Goal: Find specific page/section: Find specific page/section

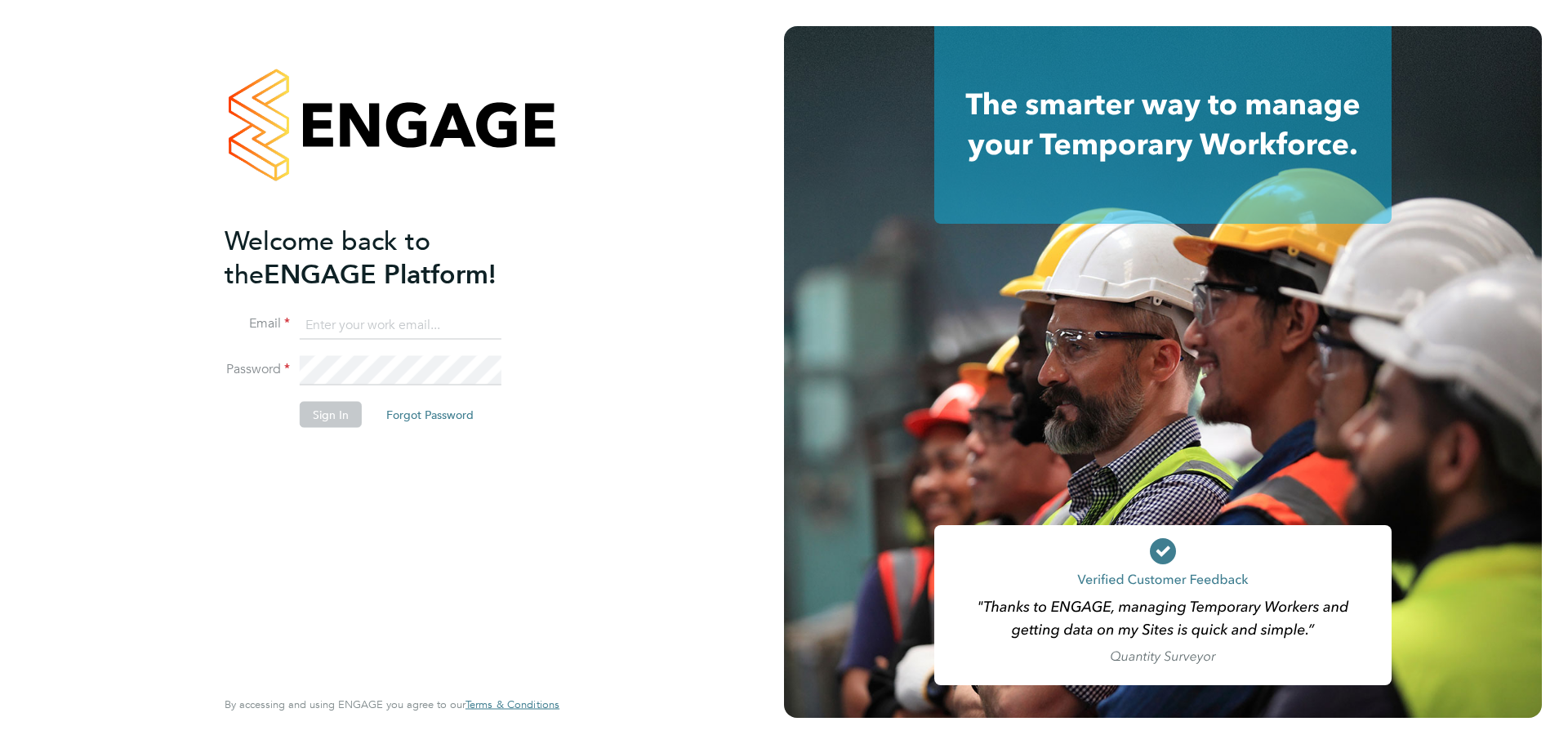
type input "[EMAIL_ADDRESS][PERSON_NAME][DOMAIN_NAME]"
click at [324, 326] on input "[EMAIL_ADDRESS][PERSON_NAME][DOMAIN_NAME]" at bounding box center [400, 325] width 202 height 29
click at [342, 414] on button "Sign In" at bounding box center [330, 414] width 62 height 26
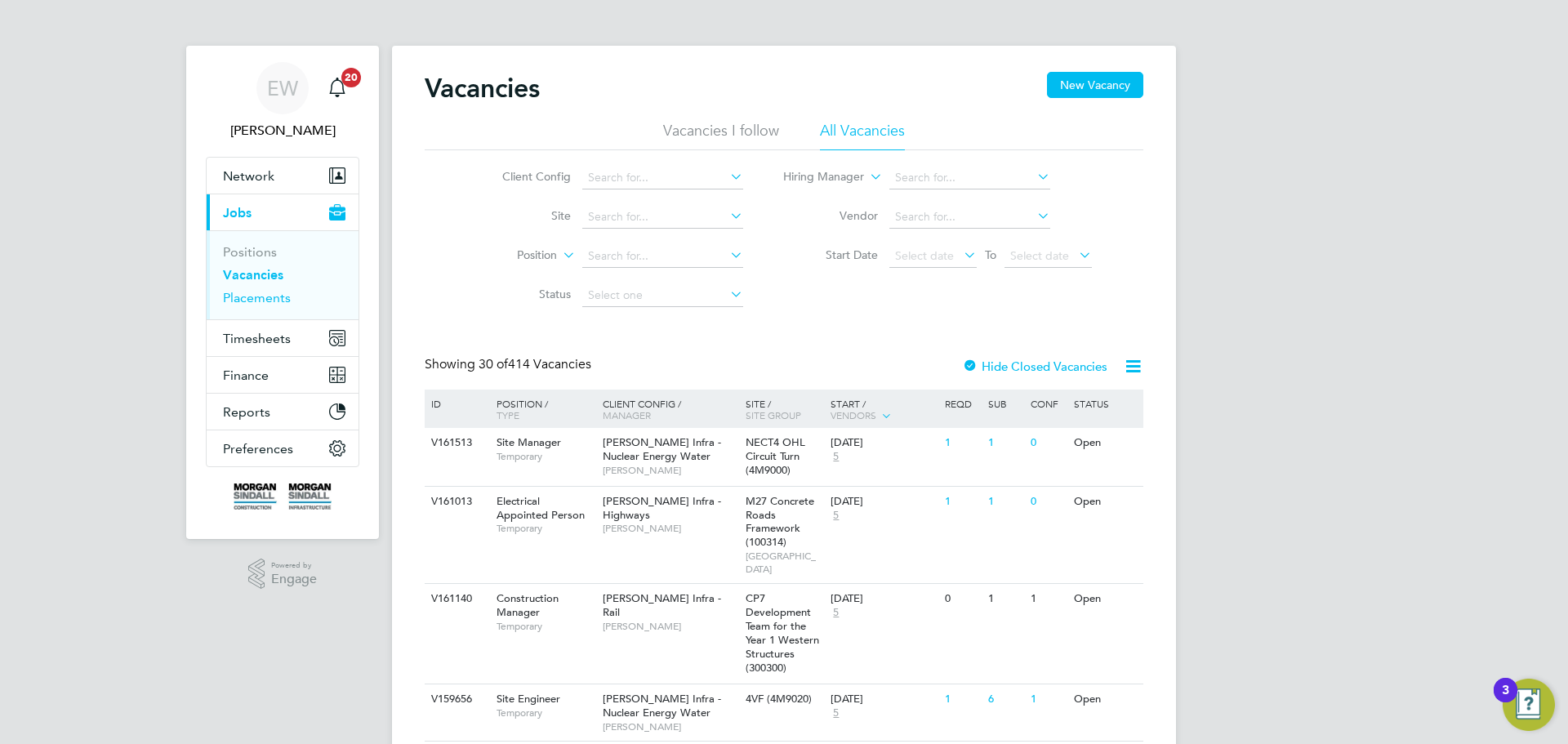
click at [277, 295] on link "Placements" at bounding box center [257, 298] width 68 height 15
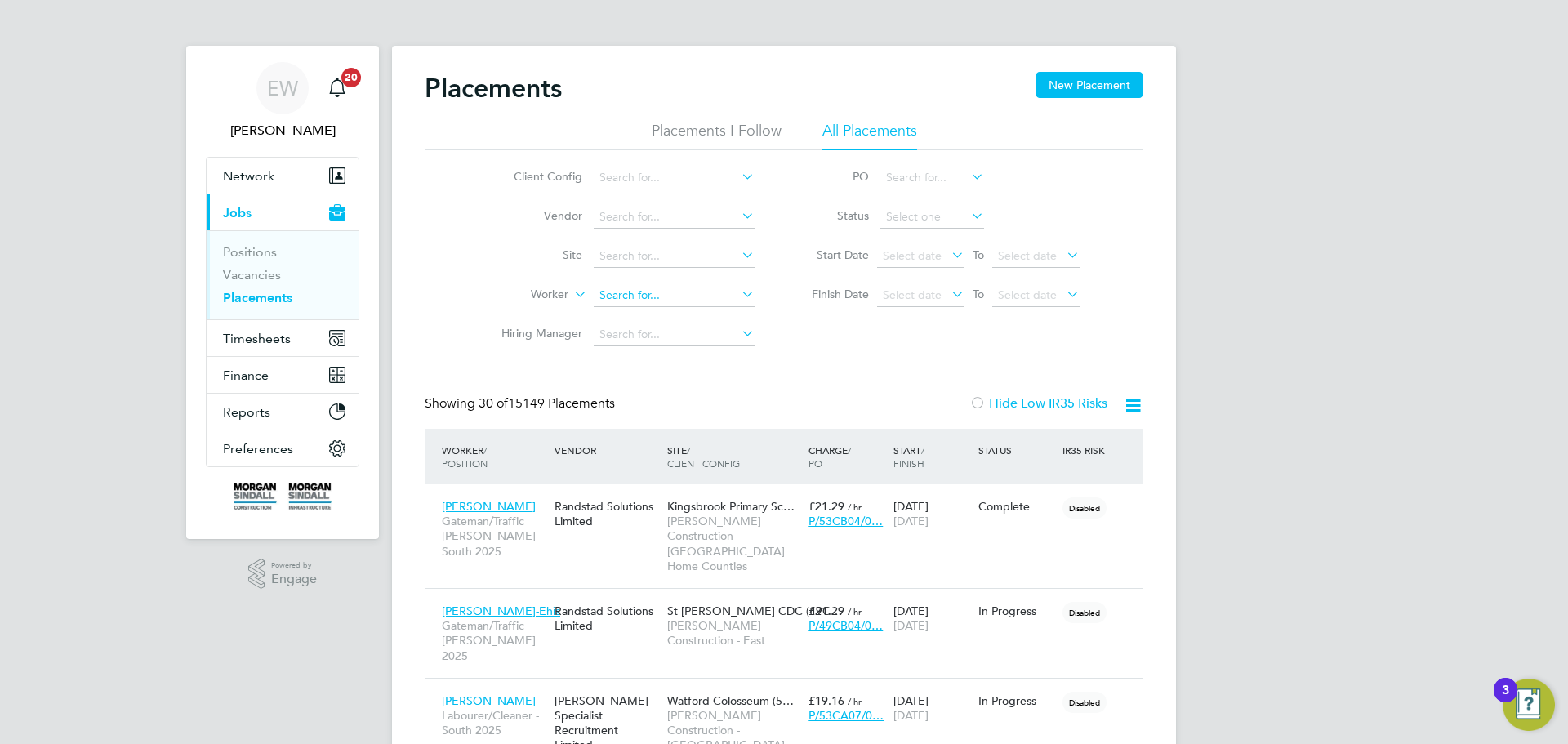
click at [635, 290] on input at bounding box center [675, 295] width 161 height 23
click at [717, 318] on b "Low" at bounding box center [728, 318] width 22 height 14
type input "Matthew Low"
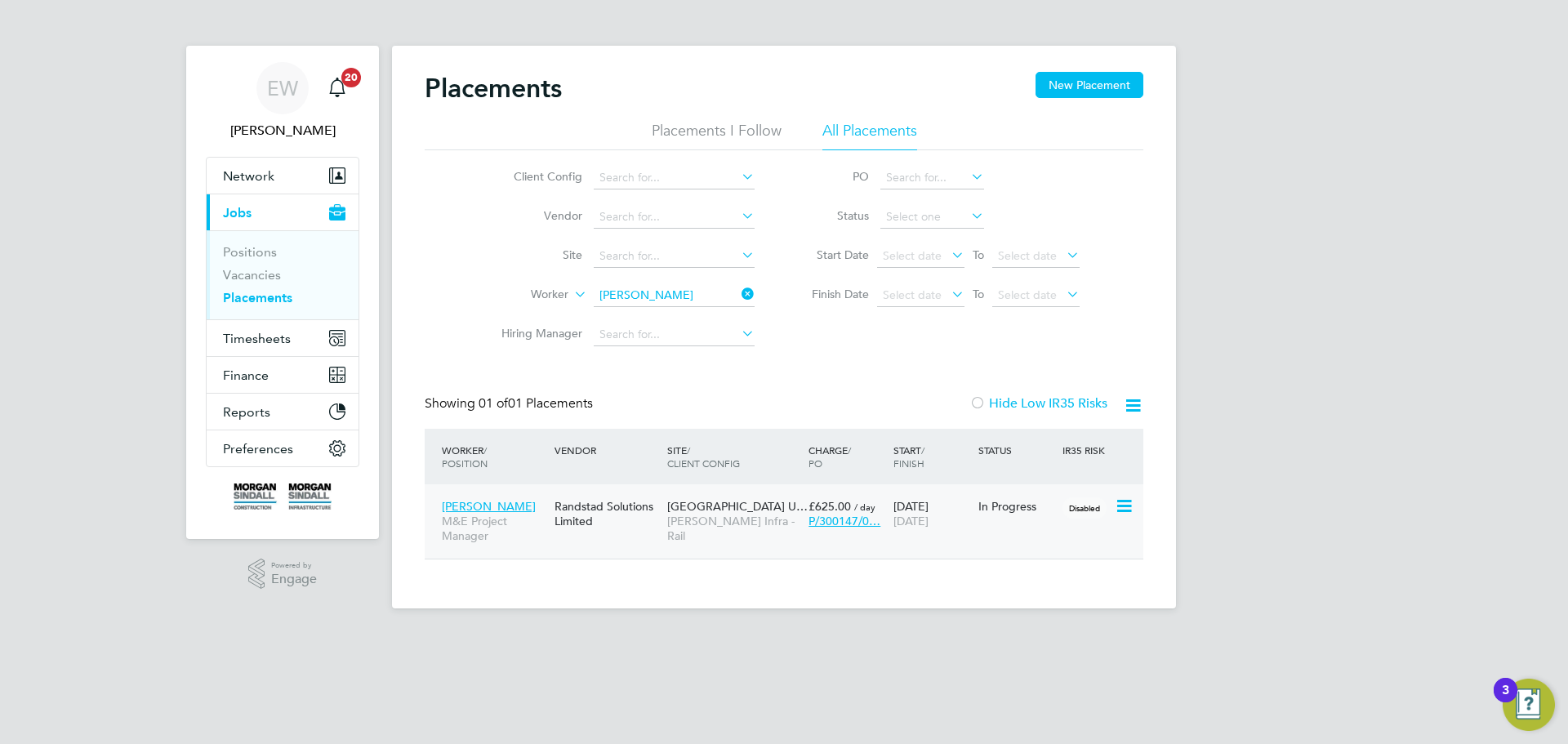
click at [720, 500] on span "Surrey Quays Station U…" at bounding box center [738, 506] width 141 height 15
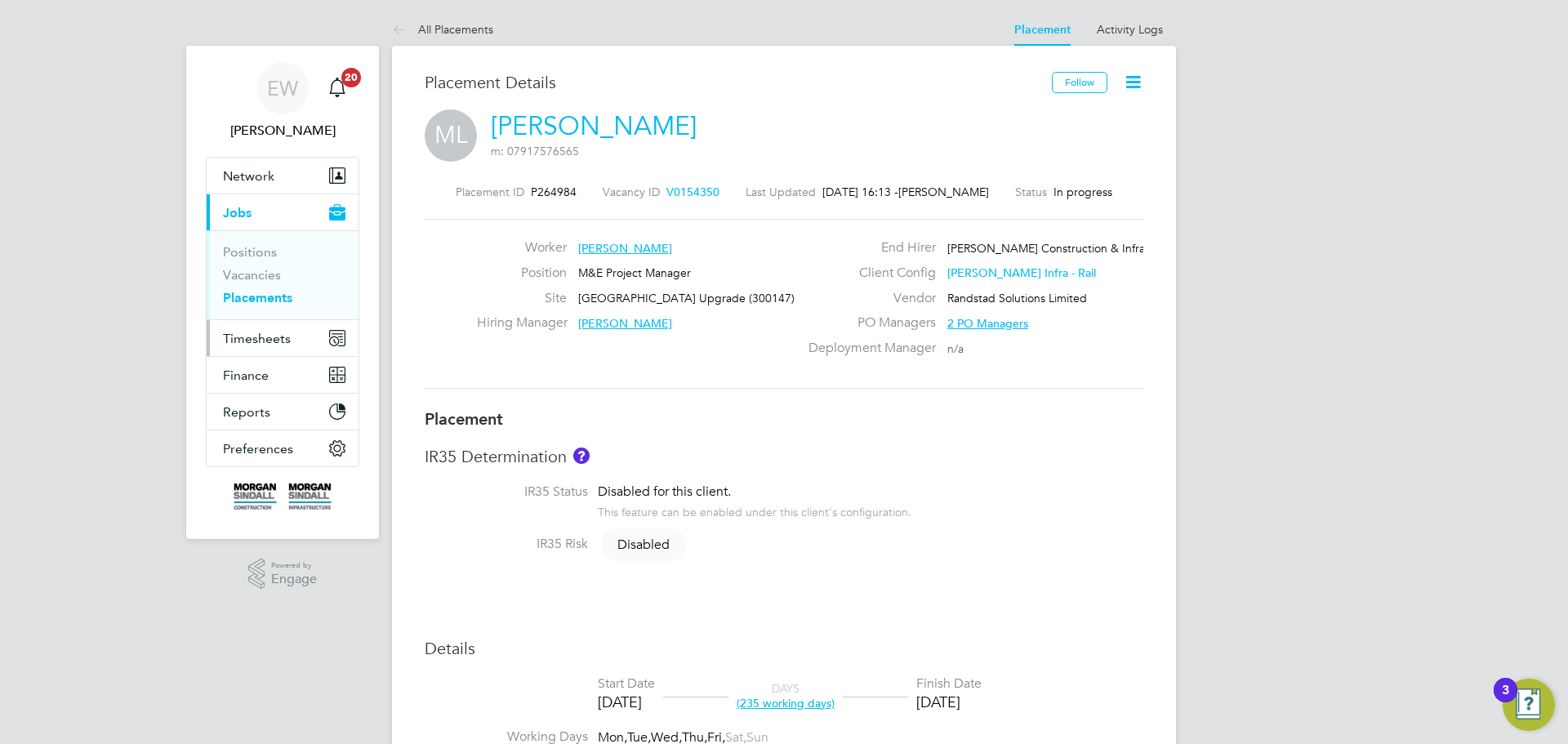
click at [253, 332] on span "Timesheets" at bounding box center [257, 338] width 68 height 15
